Goal: Information Seeking & Learning: Find specific fact

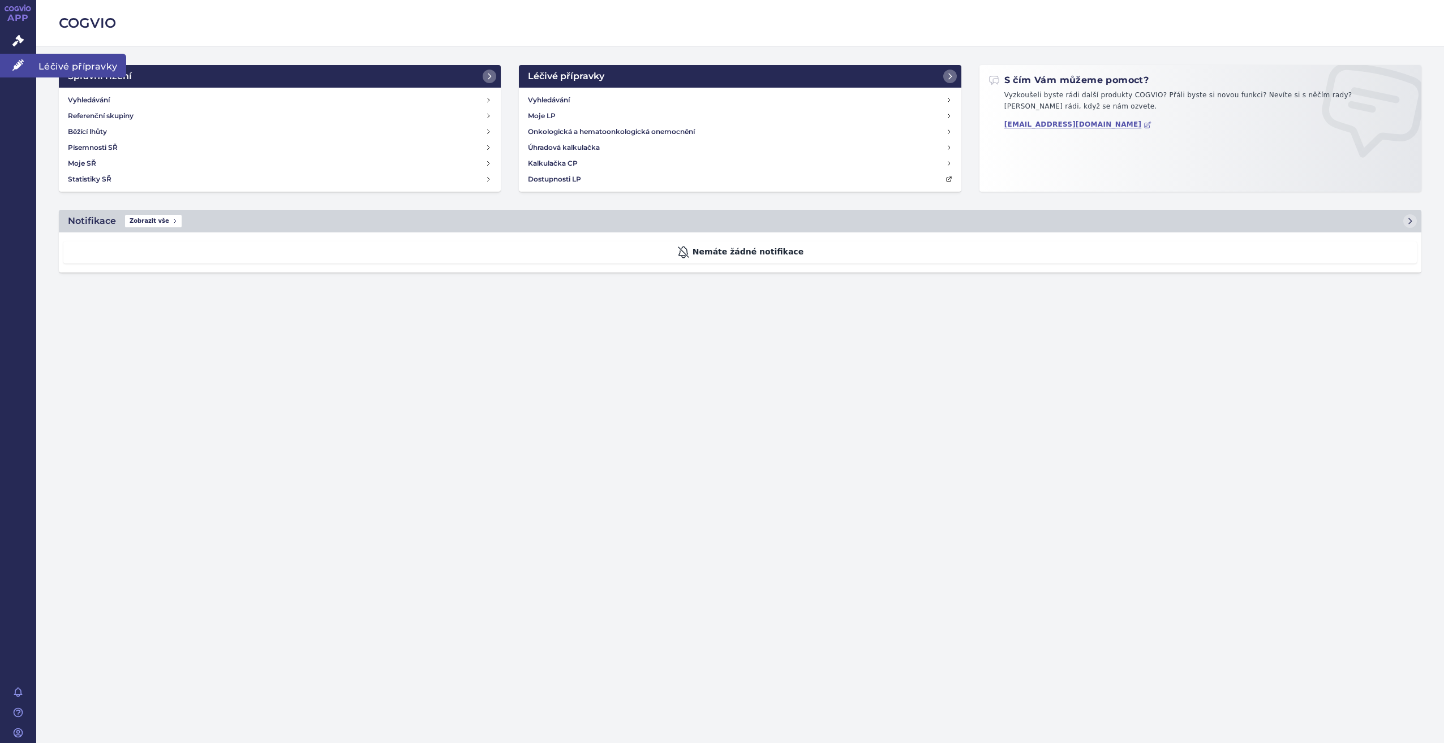
click at [19, 66] on icon at bounding box center [17, 64] width 11 height 11
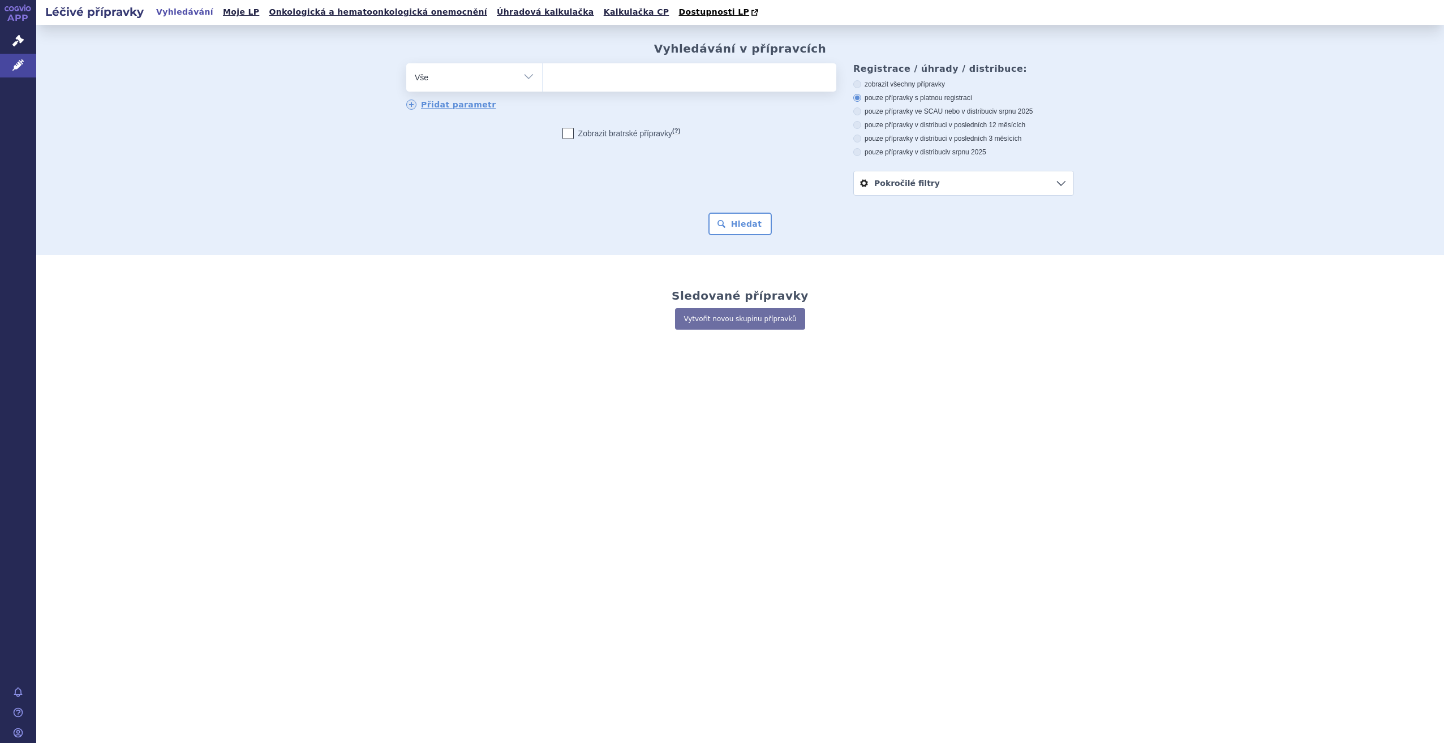
click at [641, 82] on ul at bounding box center [690, 75] width 294 height 24
click at [543, 82] on select at bounding box center [542, 77] width 1 height 28
type input "a"
type input "ve"
type input "verz"
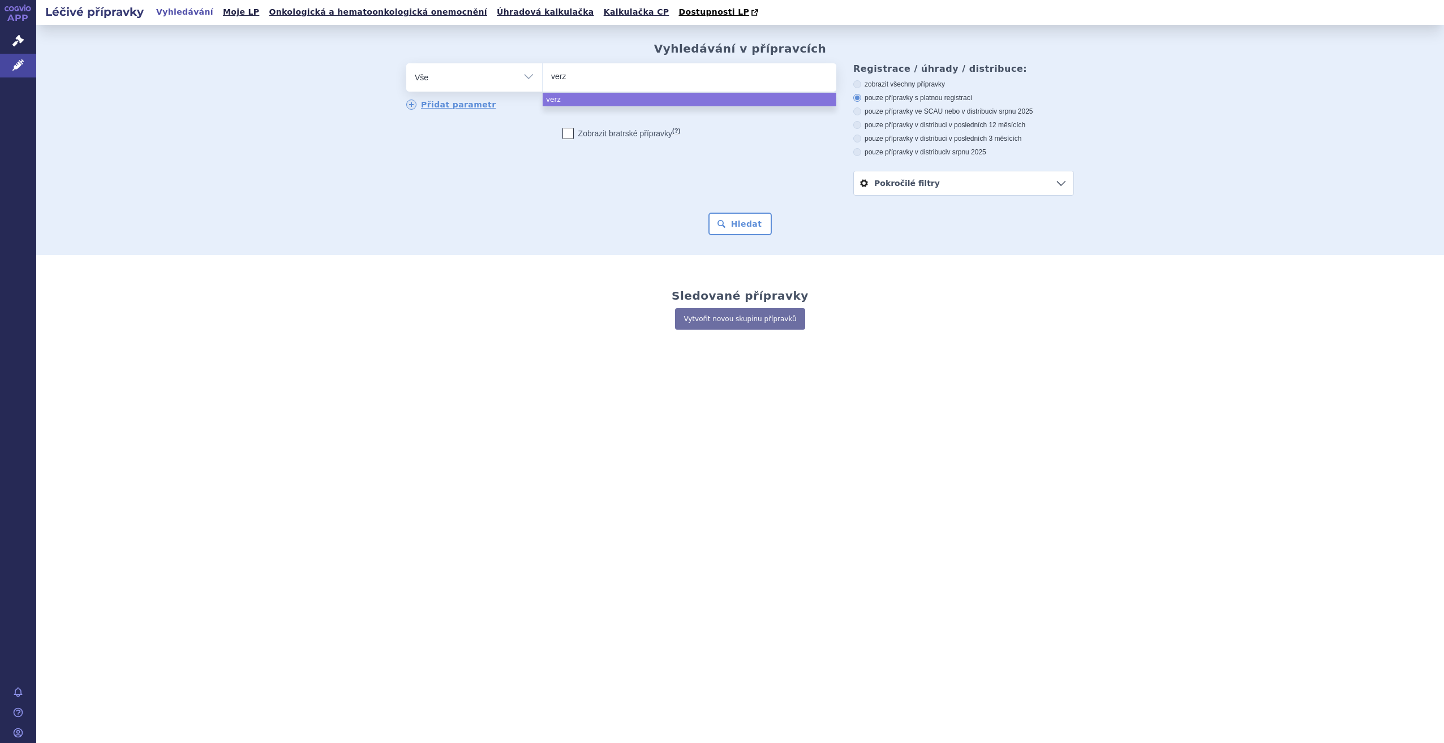
type input "verze"
type input "verzeni"
type input "verzenio"
type input "verzenios"
select select "verzenios"
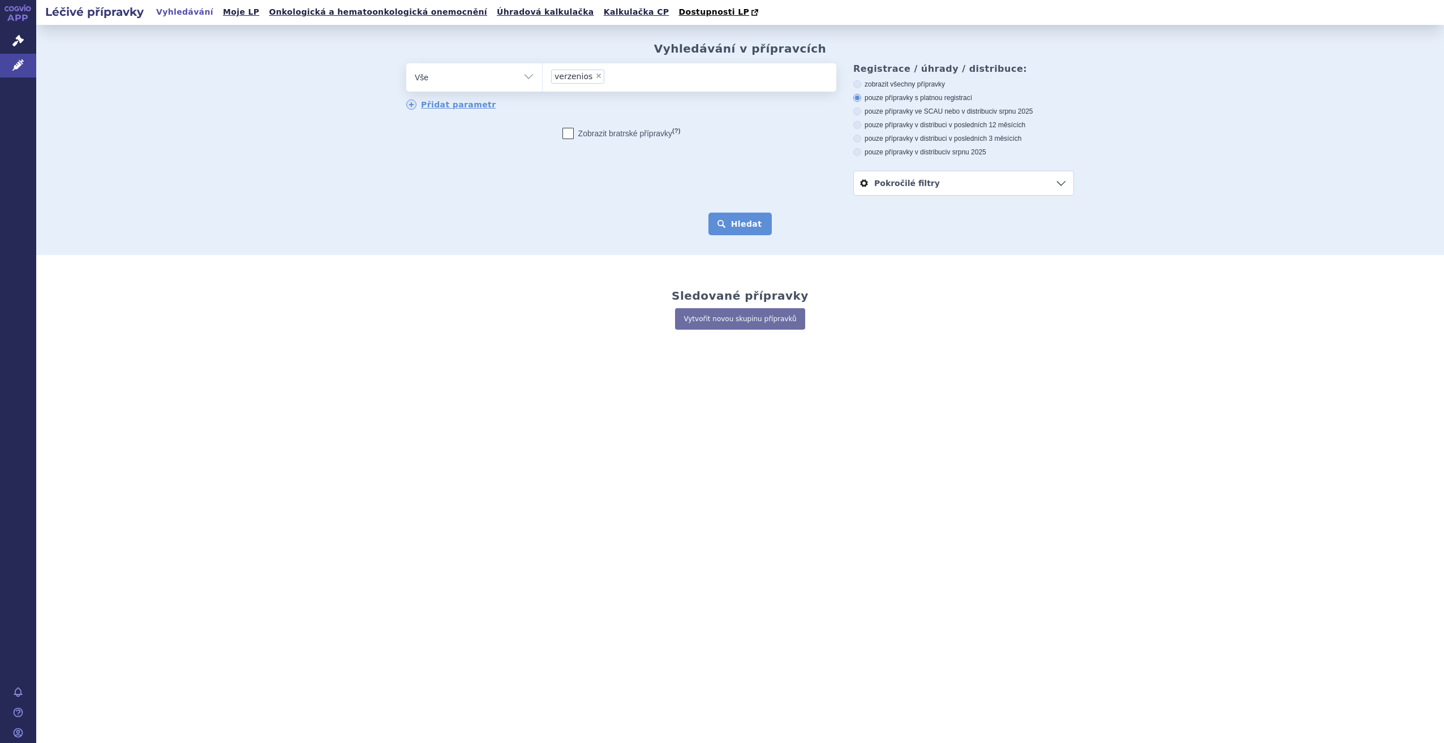
click at [756, 218] on button "Hledat" at bounding box center [740, 224] width 64 height 23
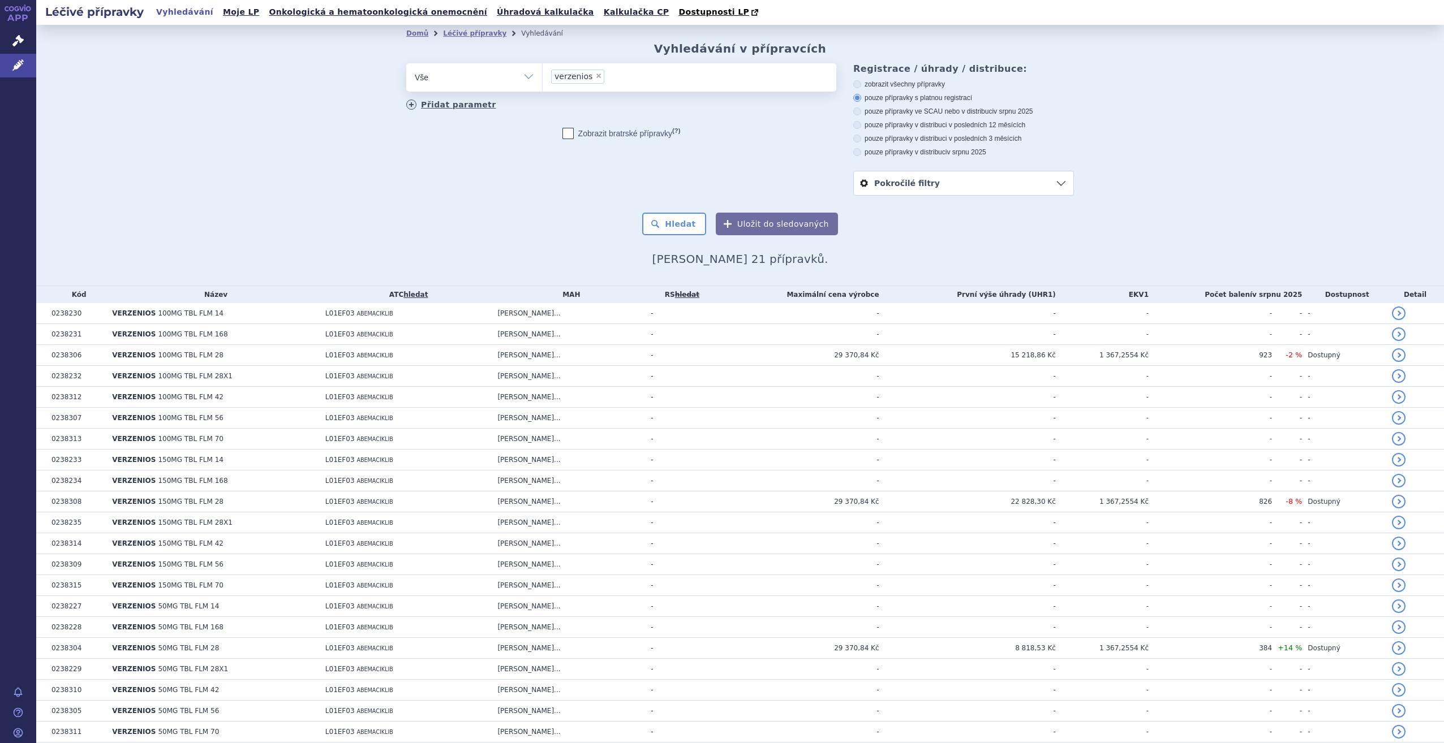
click at [449, 104] on link "Přidat parametr" at bounding box center [451, 105] width 90 height 10
select select "filter-product"
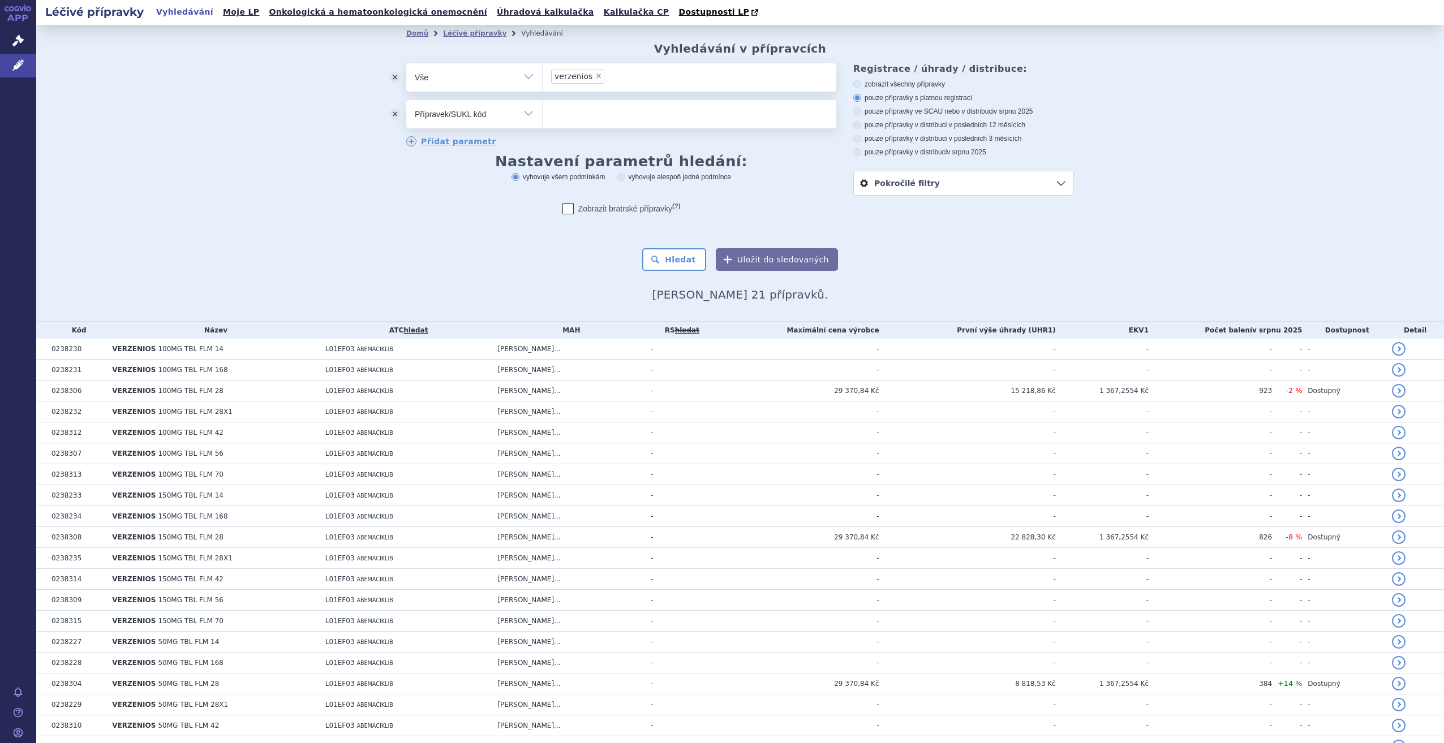
click at [399, 110] on button "odstranit" at bounding box center [395, 114] width 23 height 28
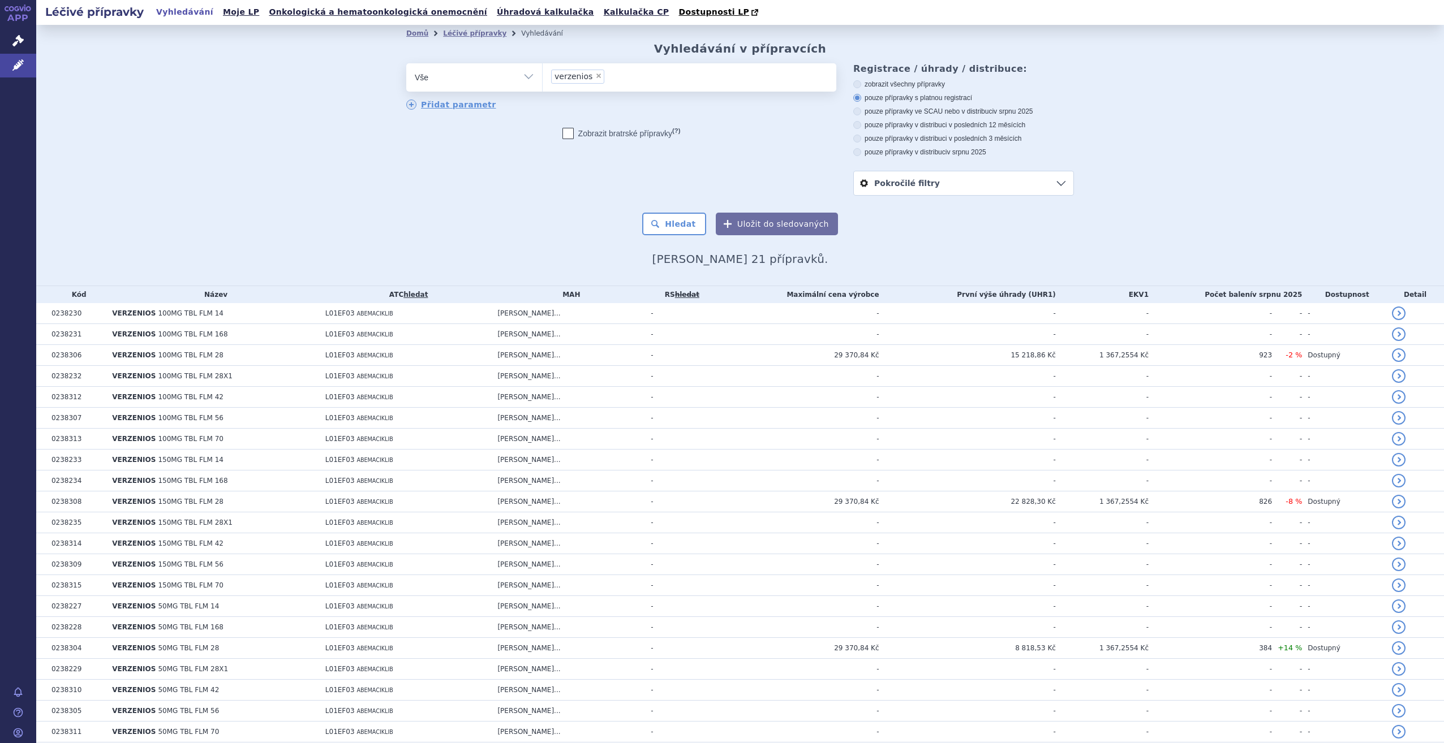
click at [1015, 196] on div "Pokročilé filtry Dostupný Právě ve výpadku Plánovaný výpadek Konec distribuce (…" at bounding box center [963, 183] width 221 height 25
click at [1022, 187] on link "Pokročilé filtry" at bounding box center [963, 183] width 219 height 24
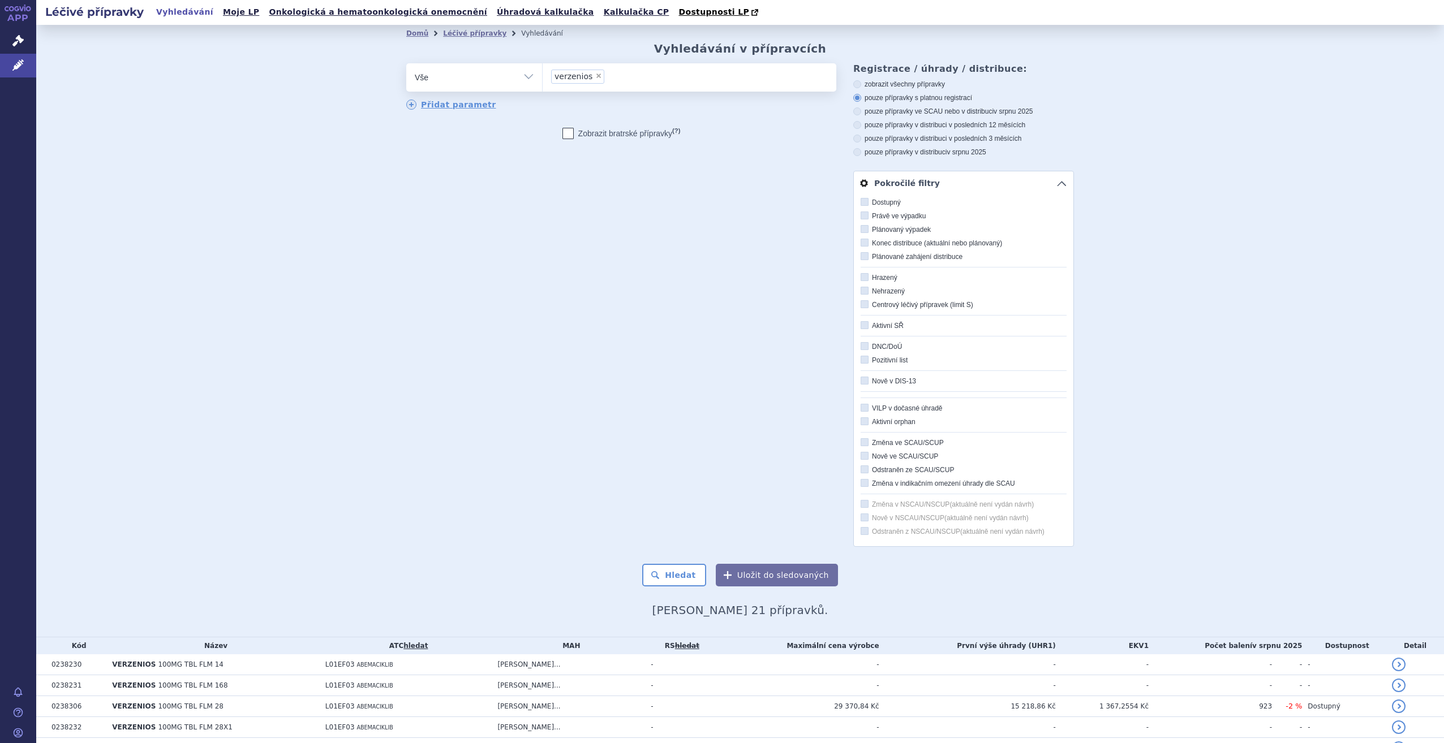
click at [1022, 187] on link "Pokročilé filtry" at bounding box center [963, 183] width 219 height 24
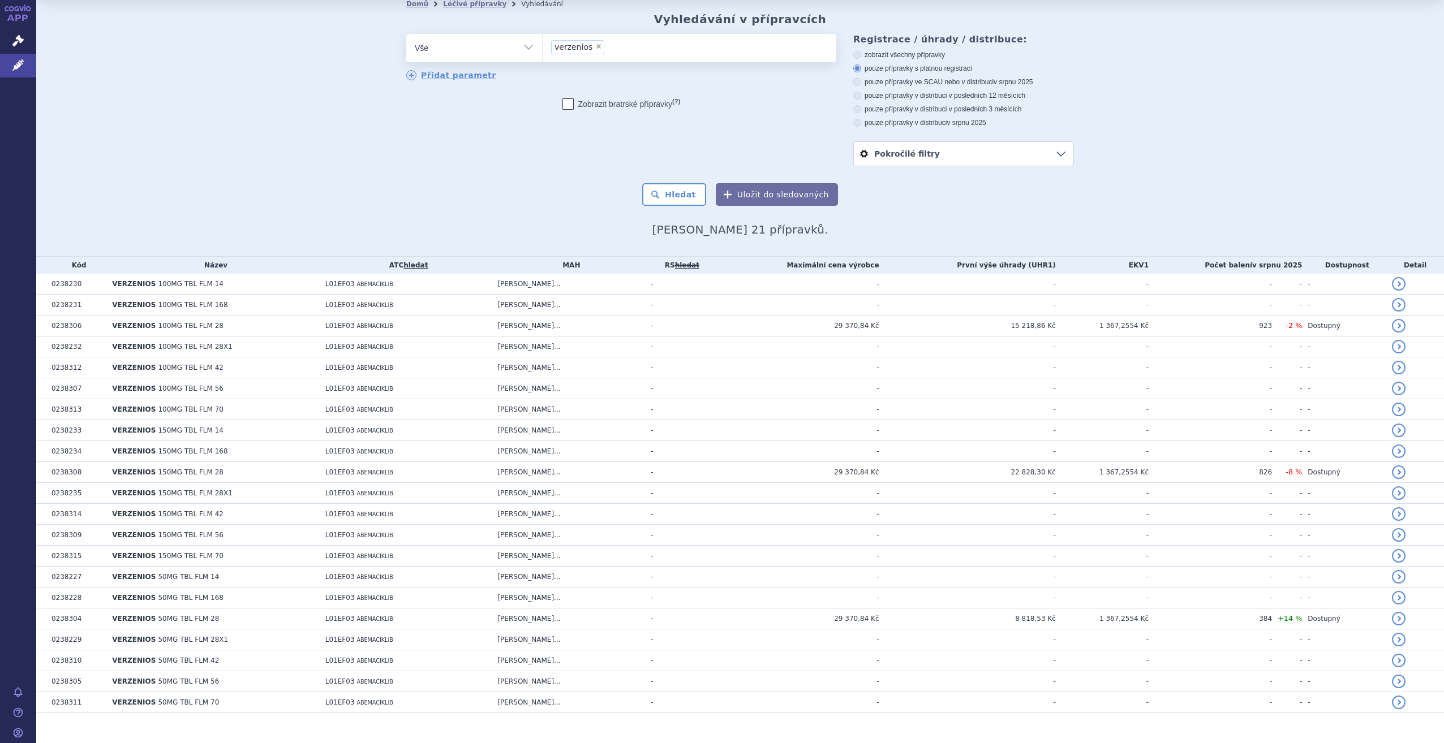
scroll to position [46, 0]
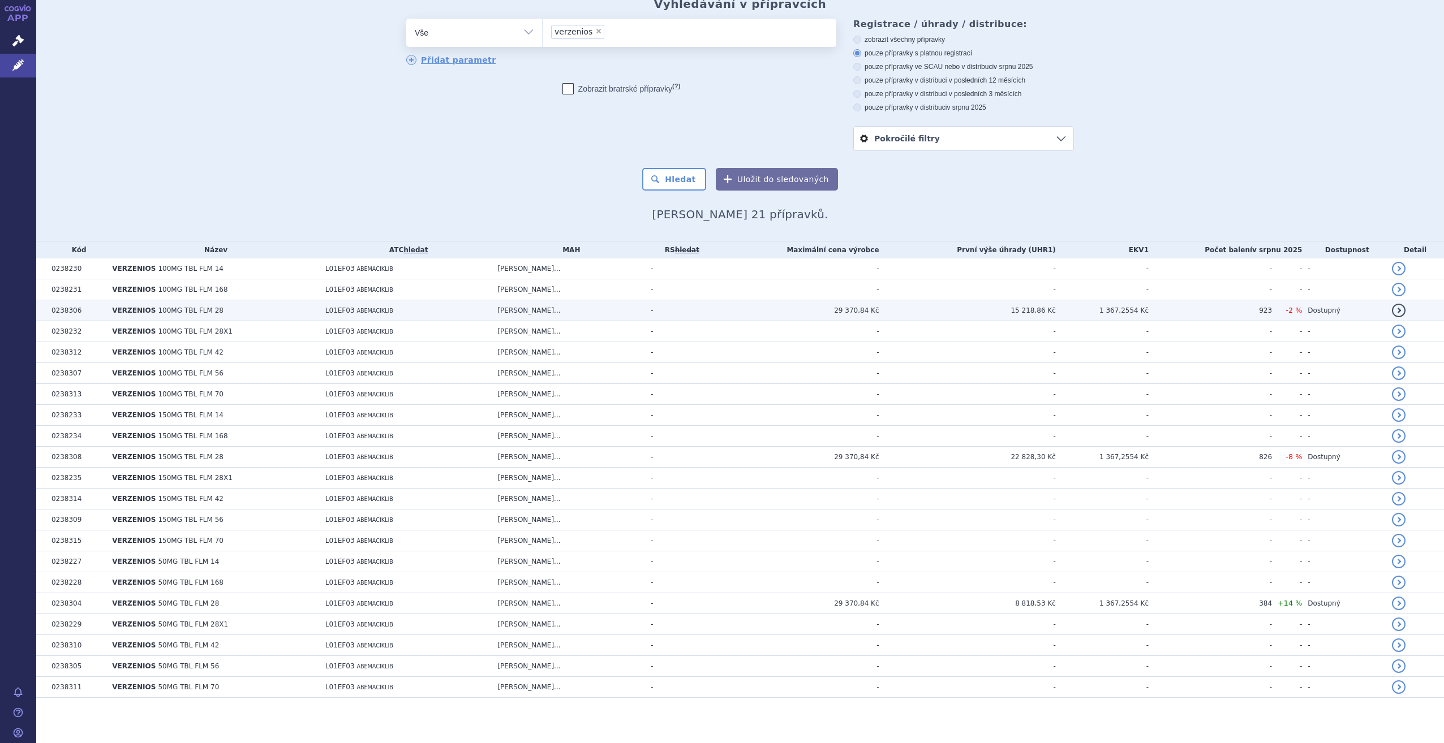
click at [1393, 314] on link "detail" at bounding box center [1399, 311] width 14 height 14
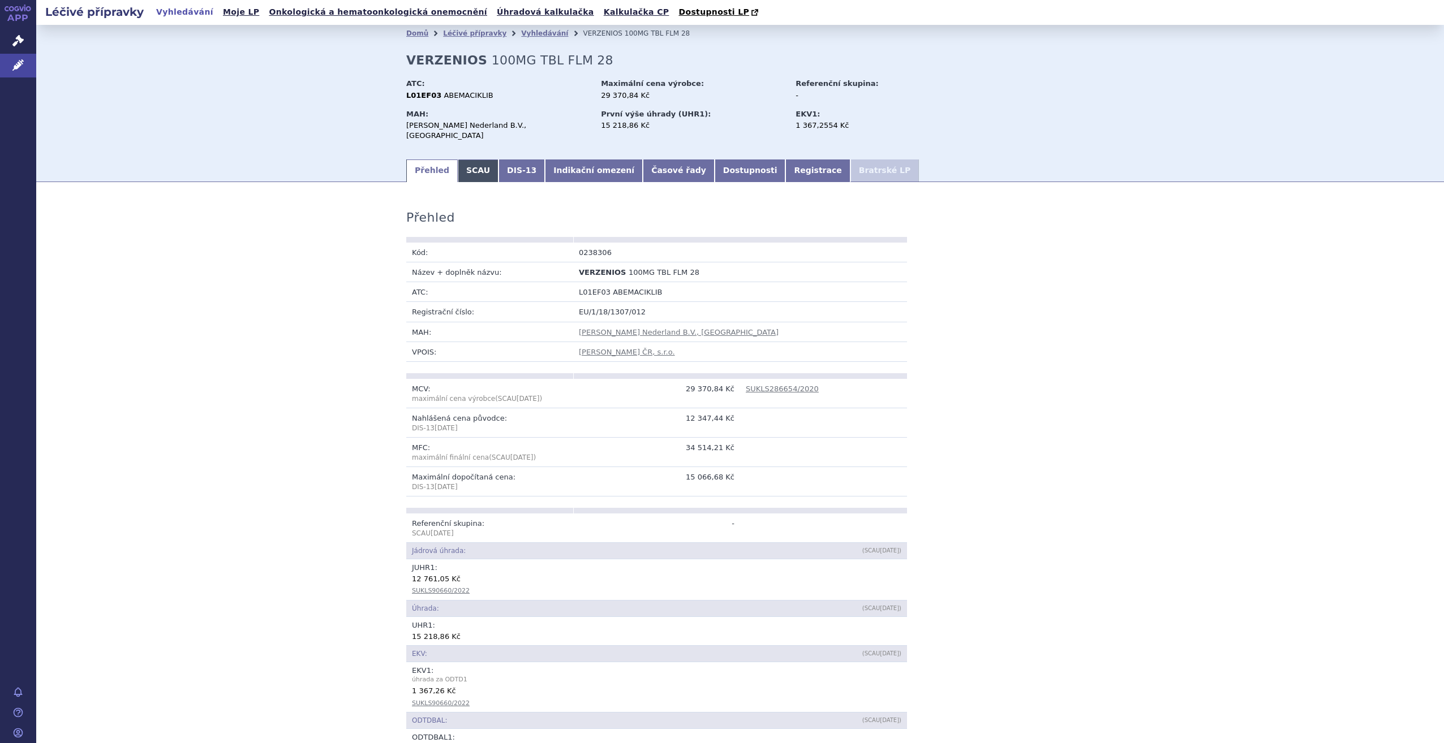
click at [460, 165] on link "SCAU" at bounding box center [478, 171] width 41 height 23
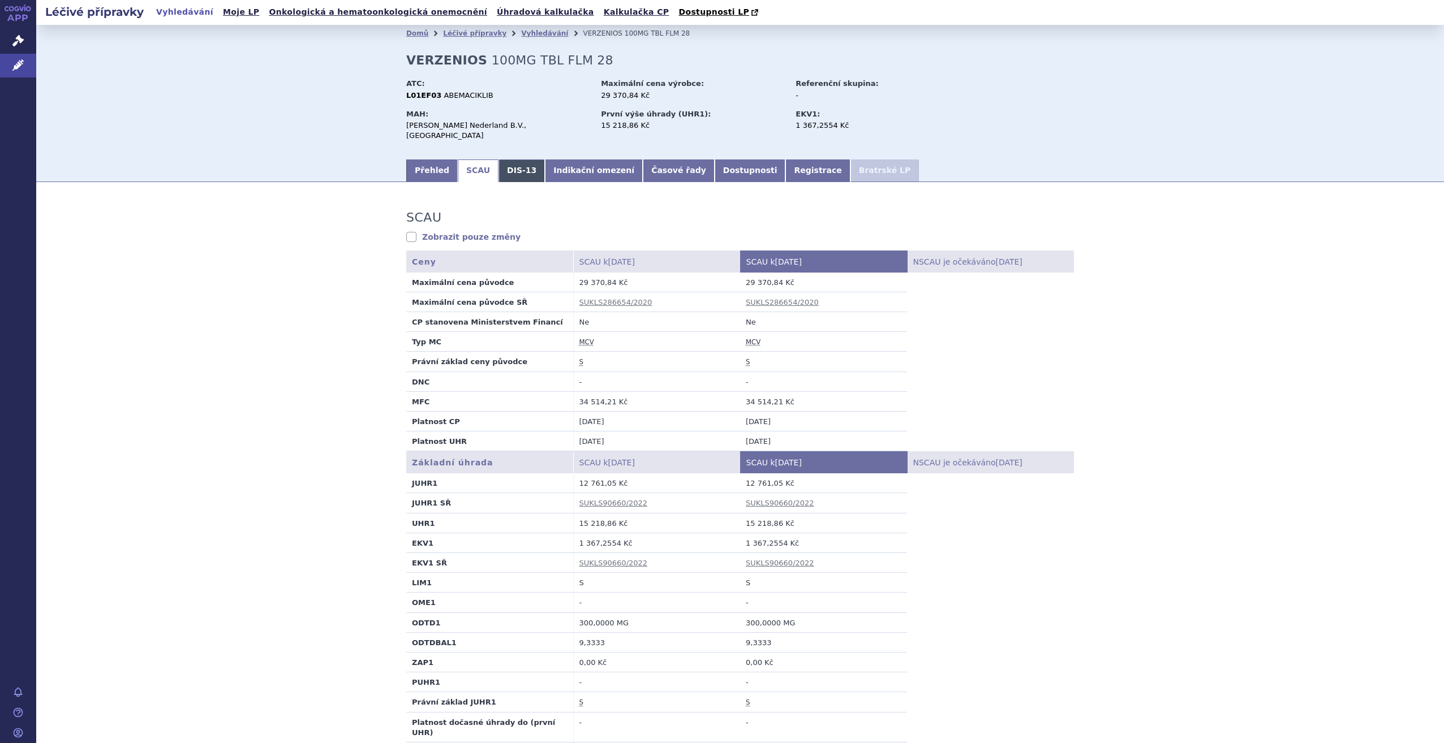
click at [502, 163] on link "DIS-13" at bounding box center [521, 171] width 46 height 23
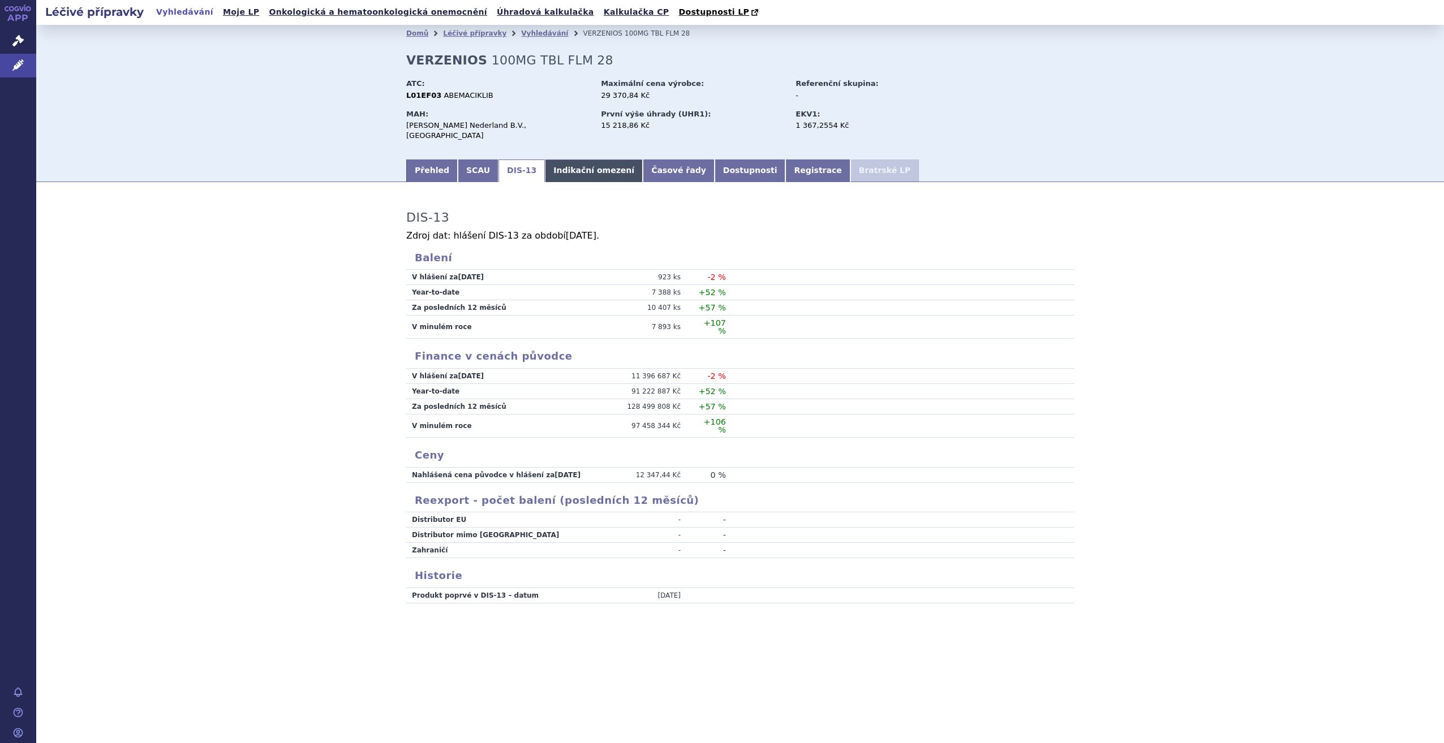
click at [551, 163] on link "Indikační omezení" at bounding box center [594, 171] width 98 height 23
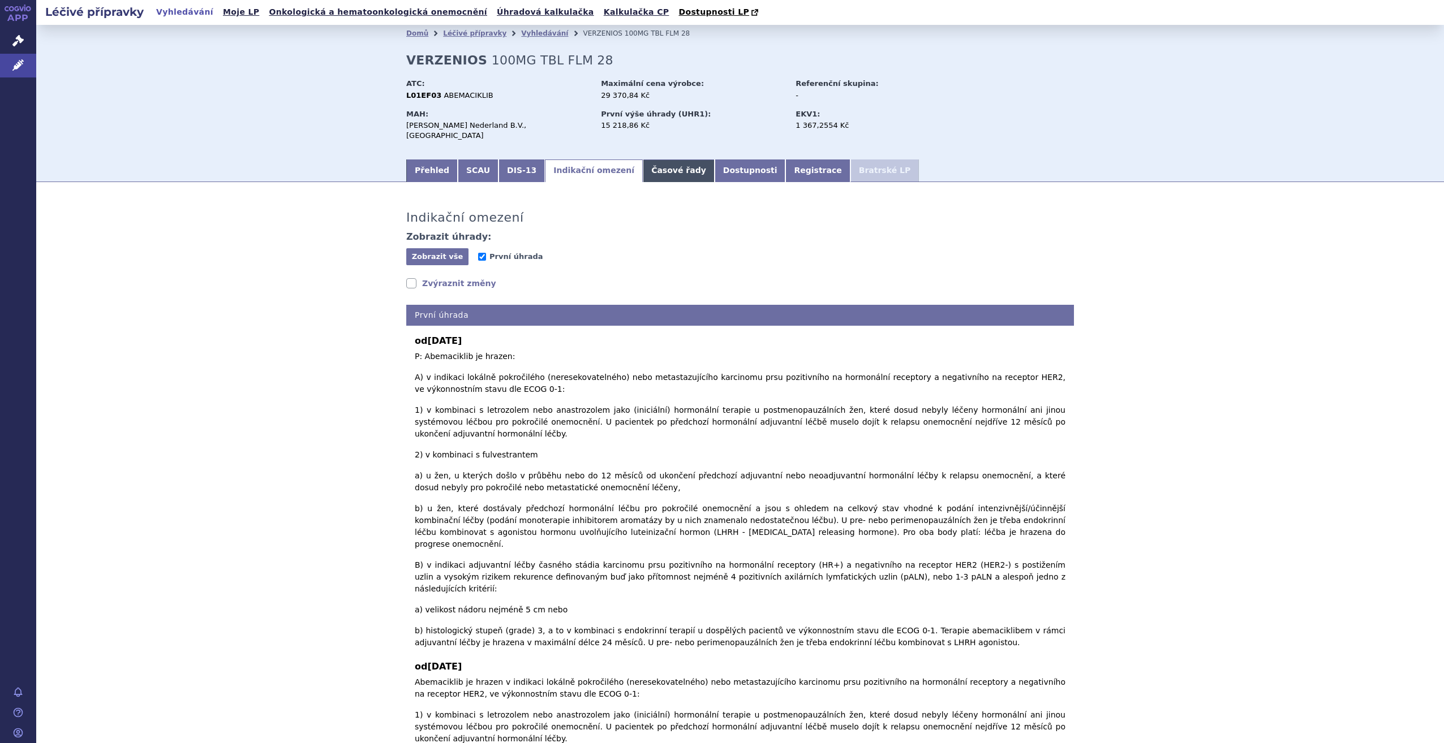
click at [664, 165] on link "Časové řady" at bounding box center [679, 171] width 72 height 23
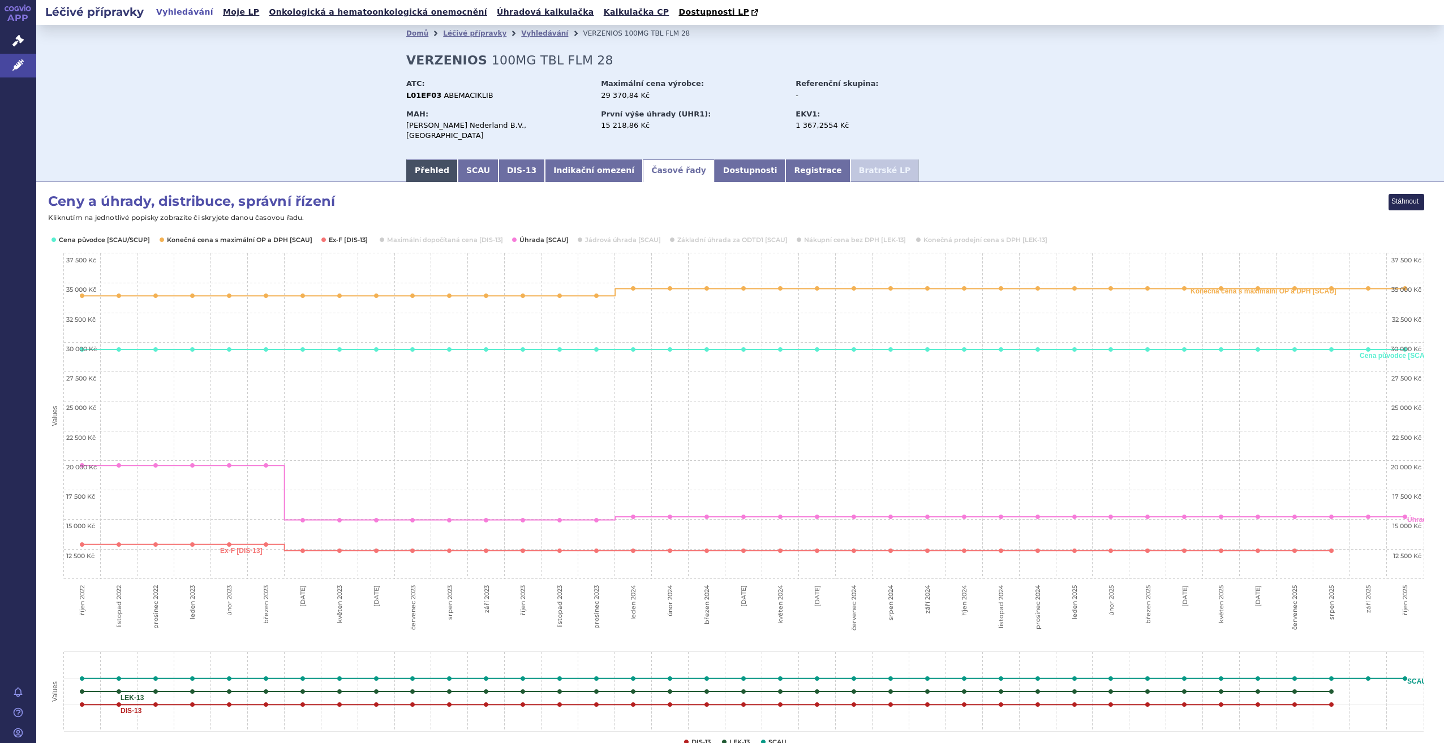
click at [422, 166] on link "Přehled" at bounding box center [431, 171] width 51 height 23
